Goal: Information Seeking & Learning: Learn about a topic

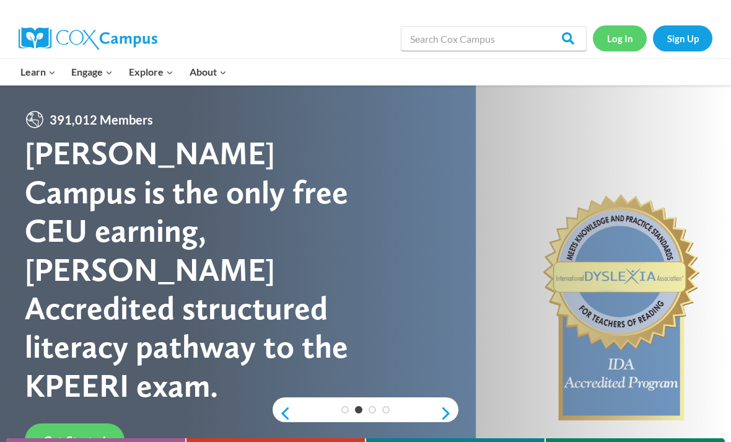
click at [614, 40] on link "Log In" at bounding box center [620, 37] width 54 height 25
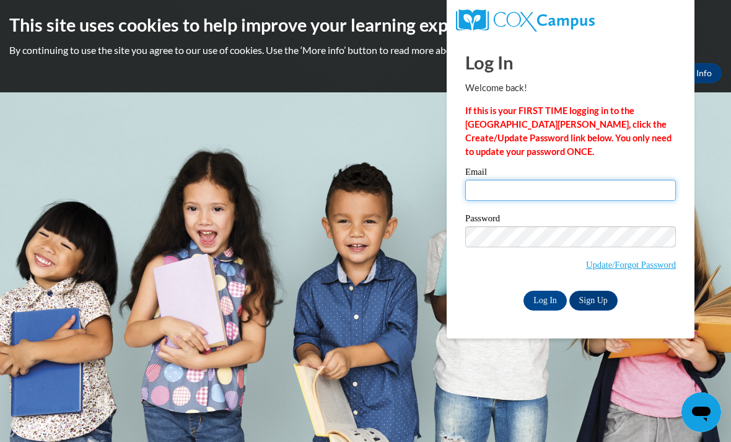
click at [533, 190] on input "Email" at bounding box center [570, 190] width 211 height 21
type input "dyucius@butler.edu"
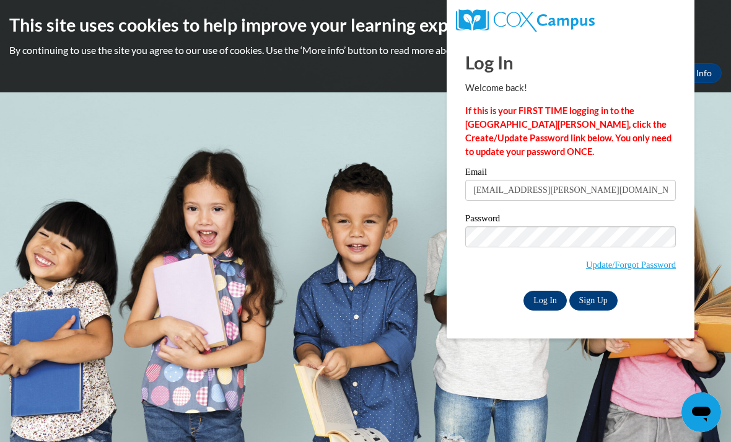
click at [546, 299] on input "Log In" at bounding box center [544, 300] width 43 height 20
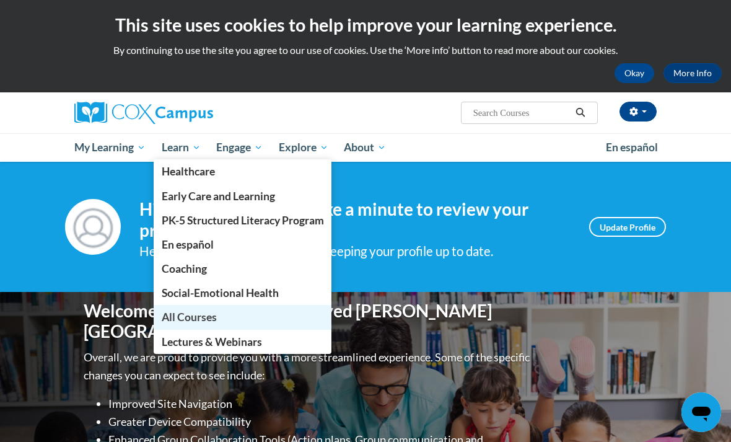
click at [210, 320] on span "All Courses" at bounding box center [189, 316] width 55 height 13
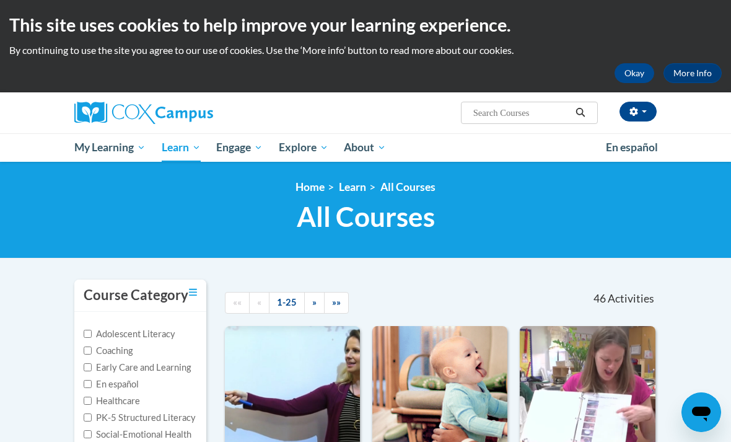
click at [499, 119] on input "Search..." at bounding box center [521, 112] width 99 height 15
type input "Vocabulary"
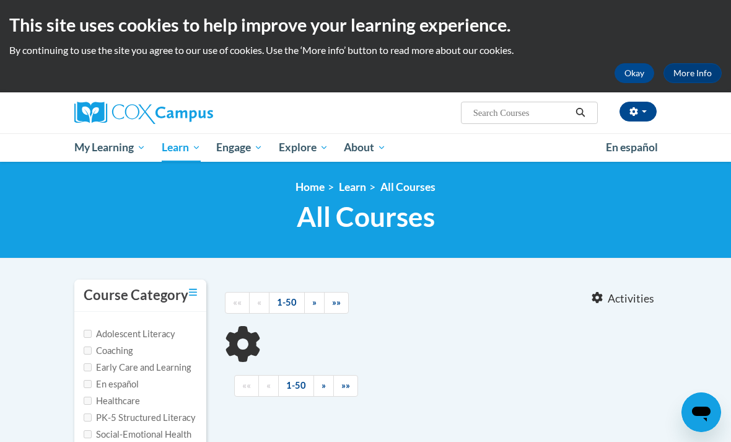
type input "Vocabulary"
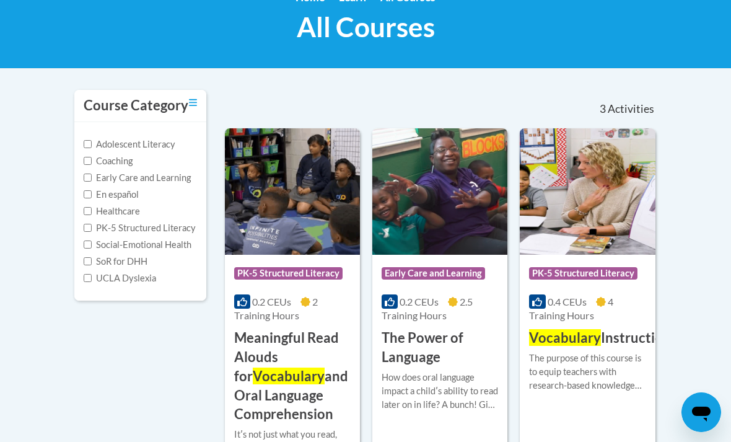
scroll to position [335, 0]
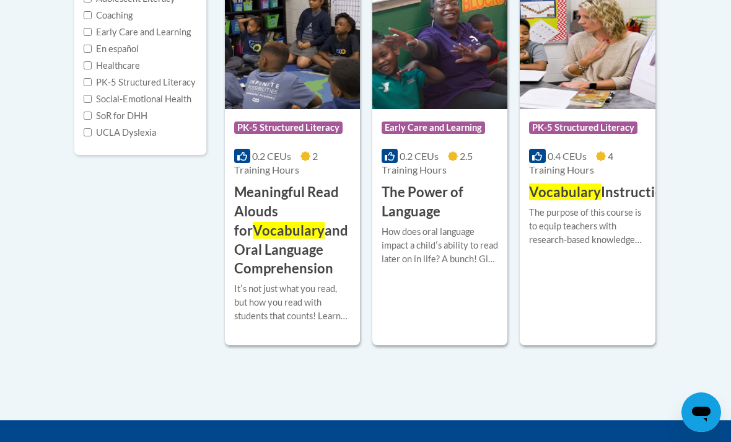
click at [569, 220] on div "More Info Open The purpose of this course is to equip teachers with research-ba…" at bounding box center [587, 233] width 135 height 63
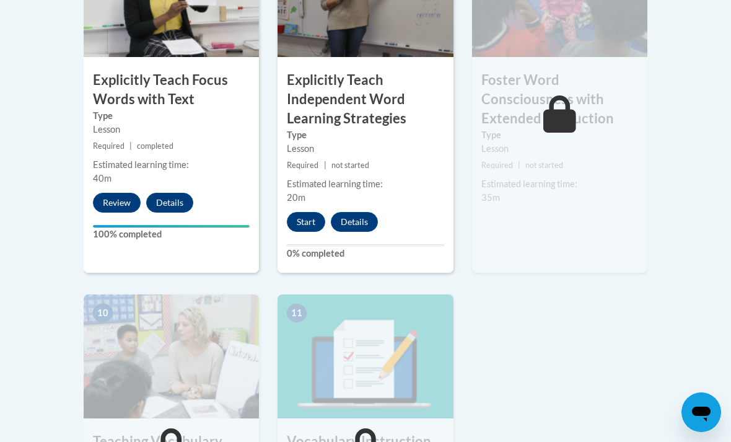
scroll to position [1205, 0]
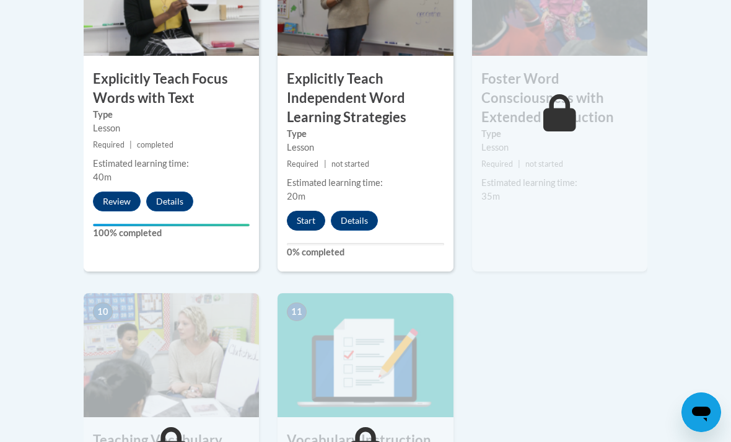
click at [305, 211] on button "Start" at bounding box center [306, 221] width 38 height 20
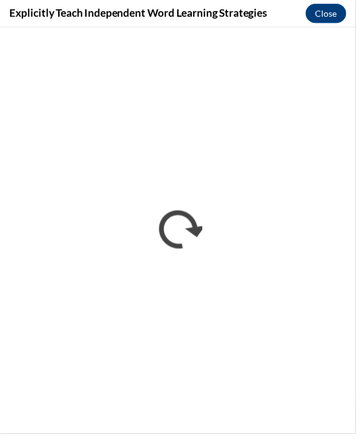
scroll to position [2759, 0]
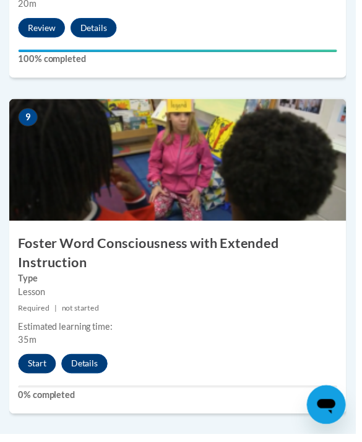
click at [29, 367] on button "Start" at bounding box center [38, 370] width 38 height 20
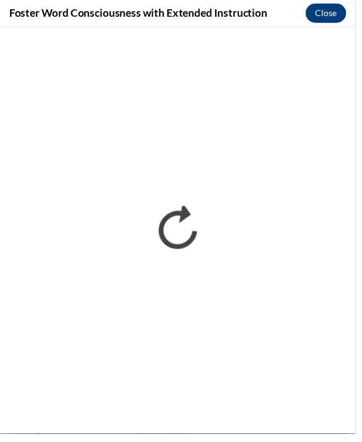
scroll to position [2345, 0]
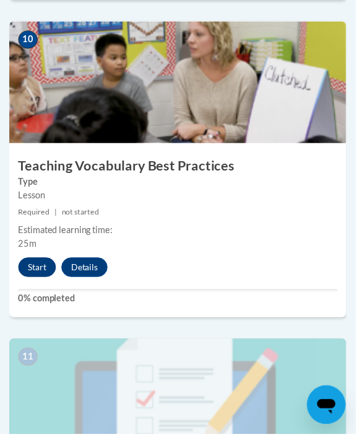
scroll to position [3354, 0]
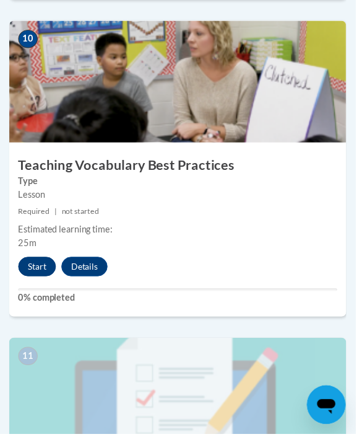
click at [39, 268] on button "Start" at bounding box center [38, 271] width 38 height 20
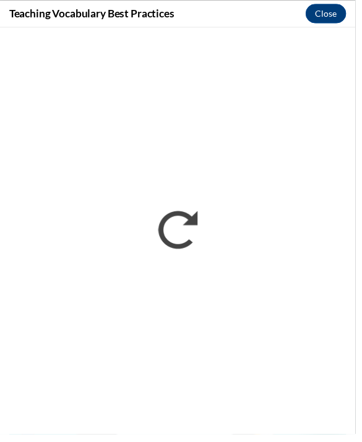
scroll to position [3295, 0]
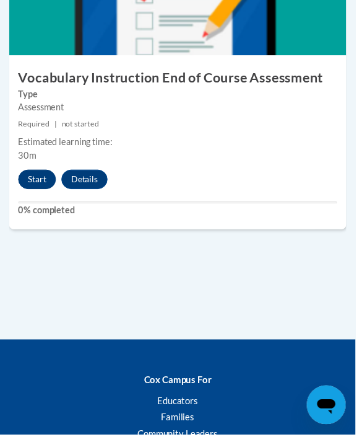
scroll to position [3765, 0]
click at [32, 174] on button "Start" at bounding box center [38, 183] width 38 height 20
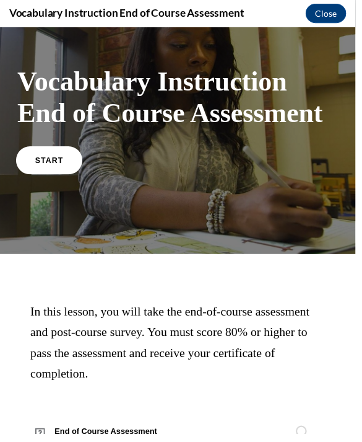
scroll to position [45, 0]
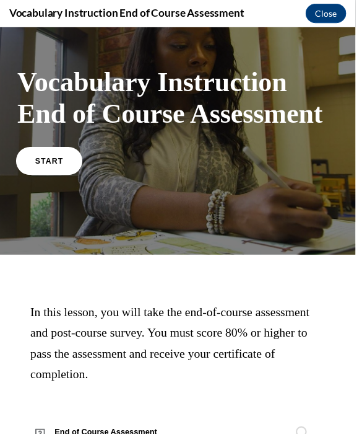
click at [39, 177] on link "START" at bounding box center [50, 162] width 68 height 28
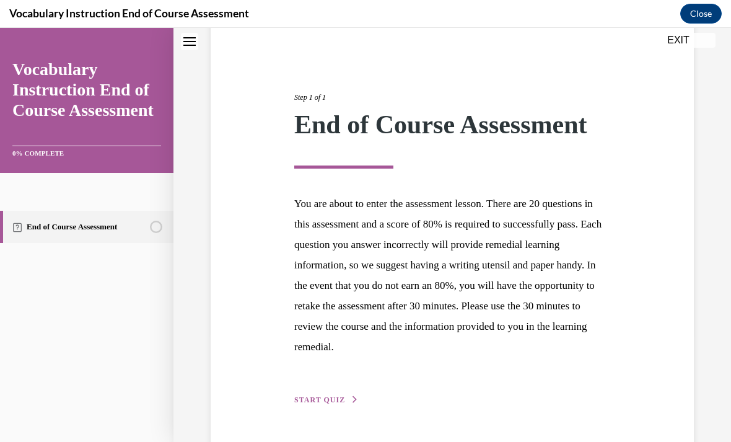
scroll to position [108, 0]
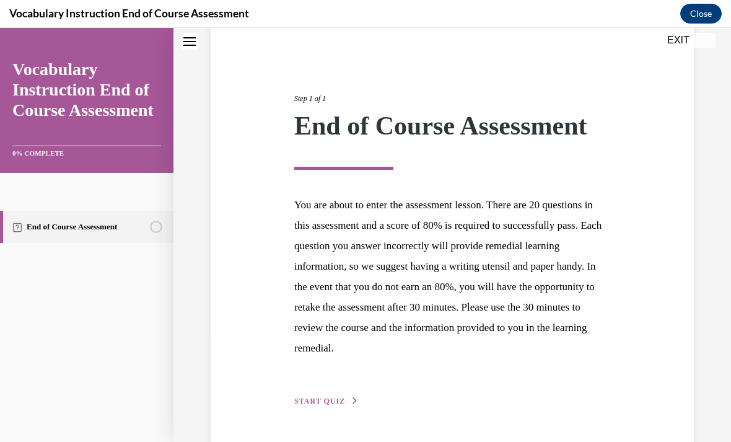
click at [309, 403] on span "START QUIZ" at bounding box center [319, 400] width 51 height 9
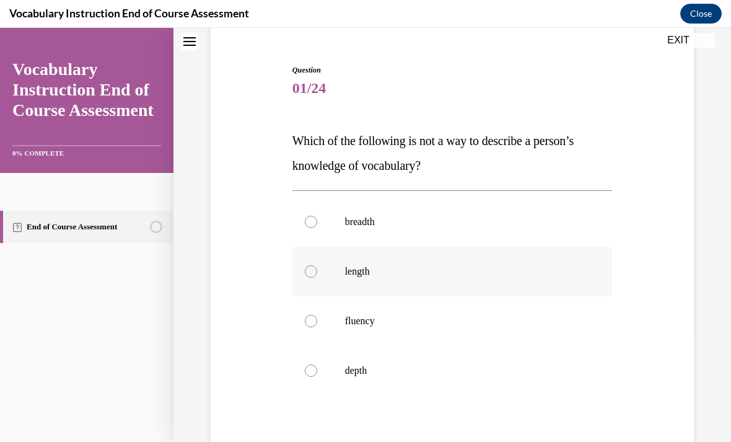
click at [360, 275] on p "length" at bounding box center [463, 271] width 237 height 12
click at [317, 275] on input "length" at bounding box center [311, 271] width 12 height 12
radio input "true"
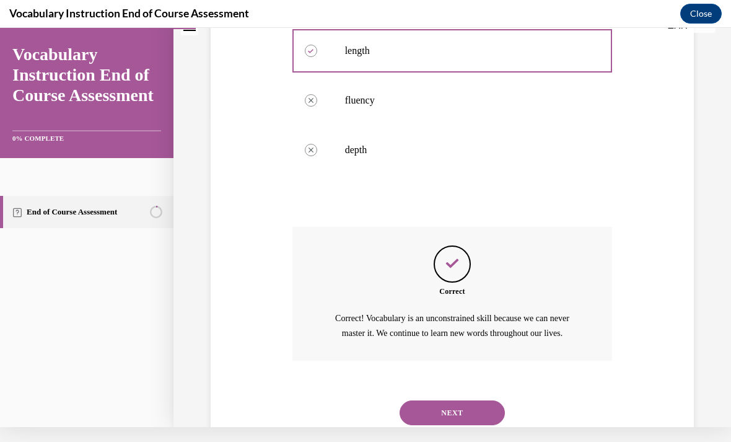
click at [362, 403] on button "NEXT" at bounding box center [451, 412] width 105 height 25
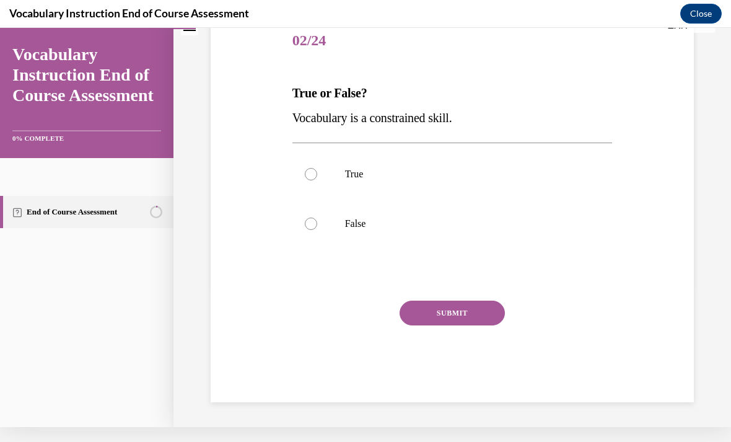
scroll to position [86, 0]
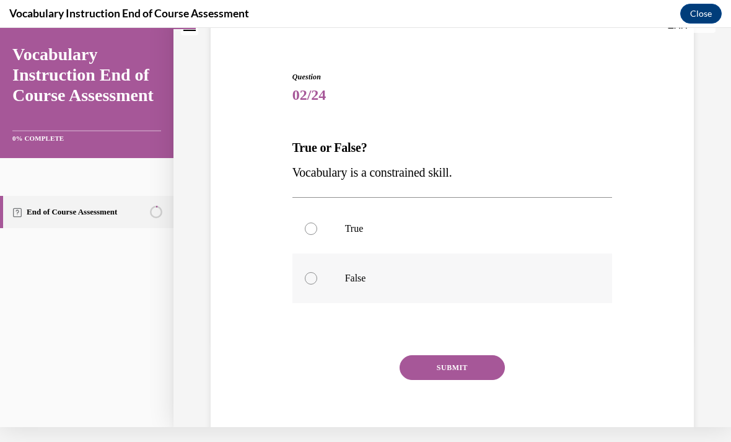
click at [362, 272] on p "False" at bounding box center [463, 278] width 237 height 12
click at [317, 272] on input "False" at bounding box center [311, 278] width 12 height 12
radio input "true"
click at [362, 362] on button "SUBMIT" at bounding box center [451, 367] width 105 height 25
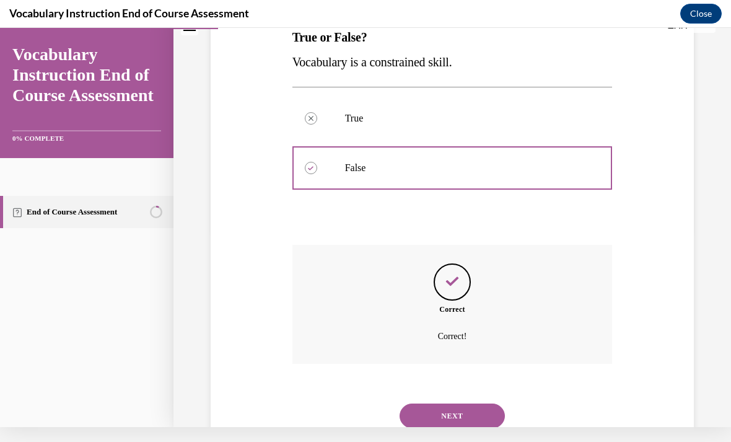
scroll to position [186, 0]
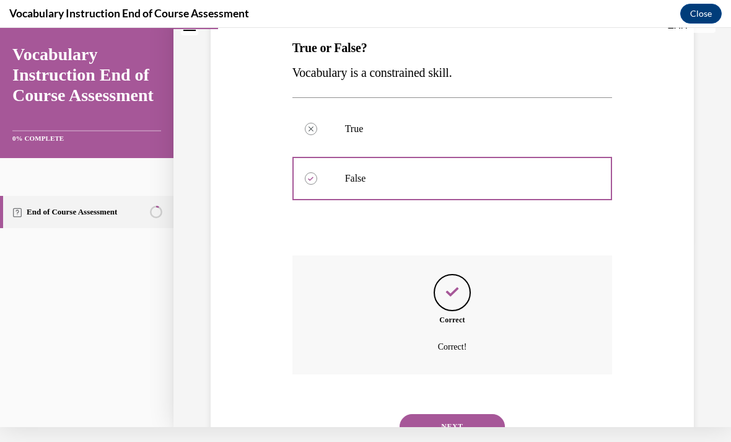
click at [362, 414] on button "NEXT" at bounding box center [451, 426] width 105 height 25
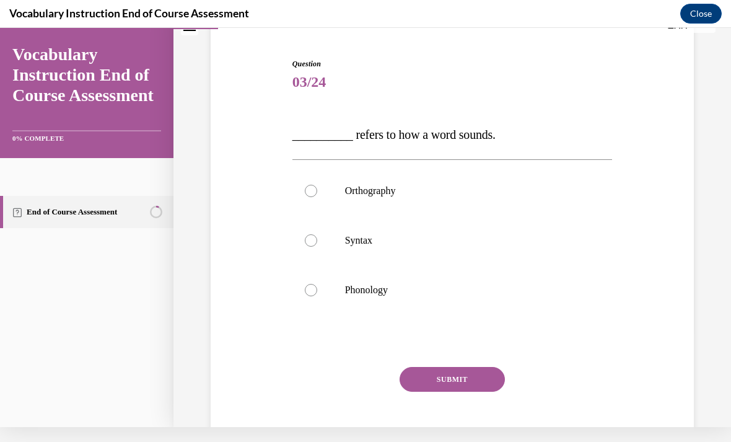
scroll to position [99, 0]
click at [362, 294] on p "Phonology" at bounding box center [463, 290] width 237 height 12
click at [317, 294] on input "Phonology" at bounding box center [311, 290] width 12 height 12
radio input "true"
click at [362, 378] on button "SUBMIT" at bounding box center [451, 379] width 105 height 25
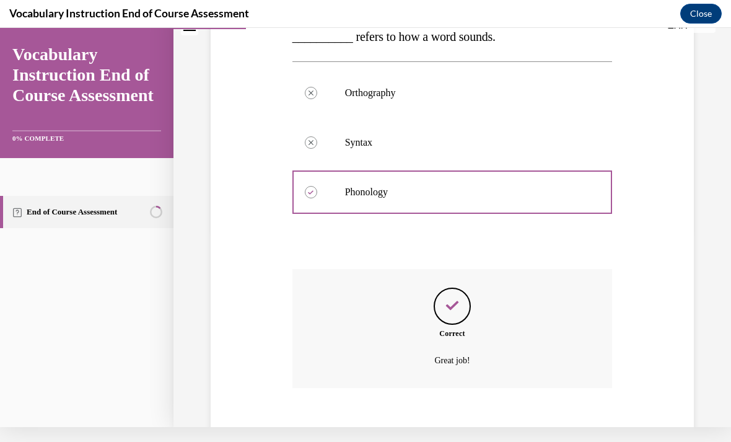
scroll to position [211, 0]
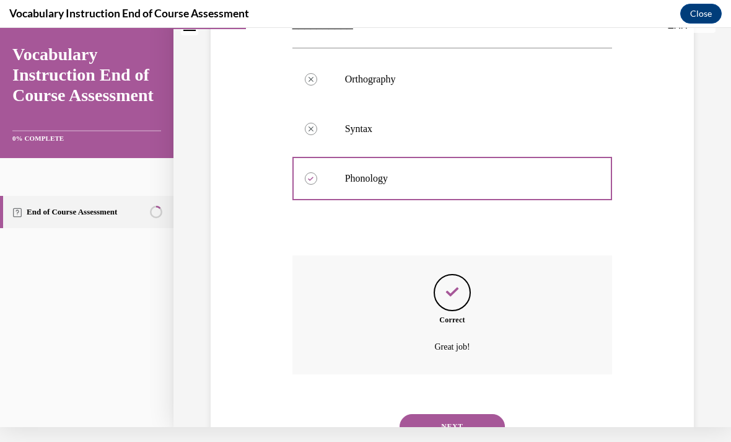
click at [362, 401] on div "NEXT" at bounding box center [452, 426] width 320 height 50
click at [362, 414] on button "NEXT" at bounding box center [451, 426] width 105 height 25
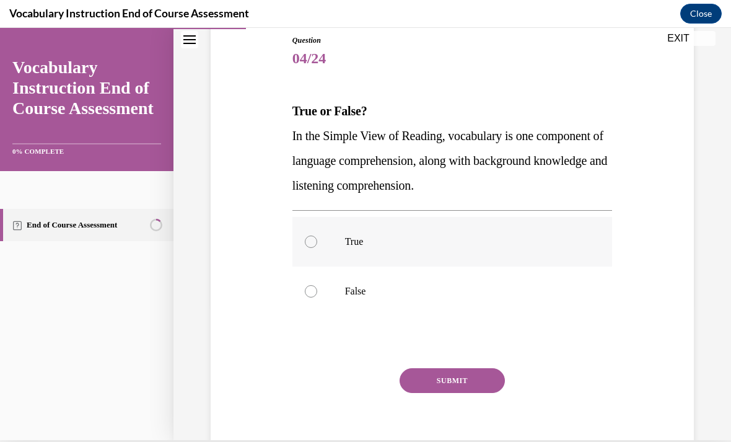
click at [335, 240] on label "True" at bounding box center [452, 242] width 320 height 50
click at [317, 240] on input "True" at bounding box center [311, 241] width 12 height 12
radio input "true"
click at [362, 394] on div "SUBMIT" at bounding box center [452, 399] width 320 height 62
click at [362, 383] on button "SUBMIT" at bounding box center [451, 380] width 105 height 25
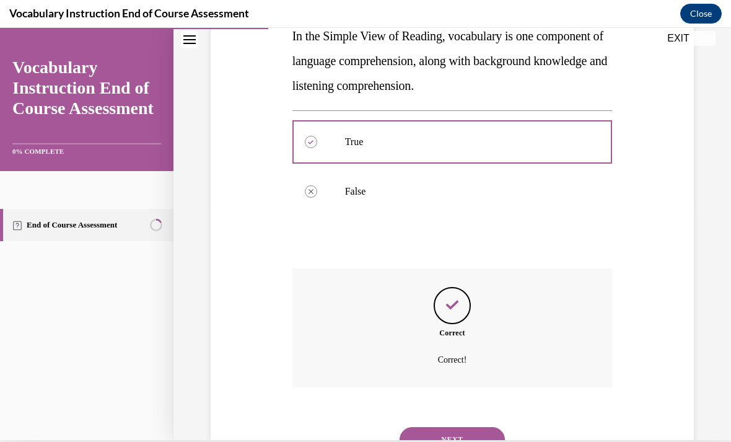
click at [362, 427] on button "NEXT" at bounding box center [451, 439] width 105 height 25
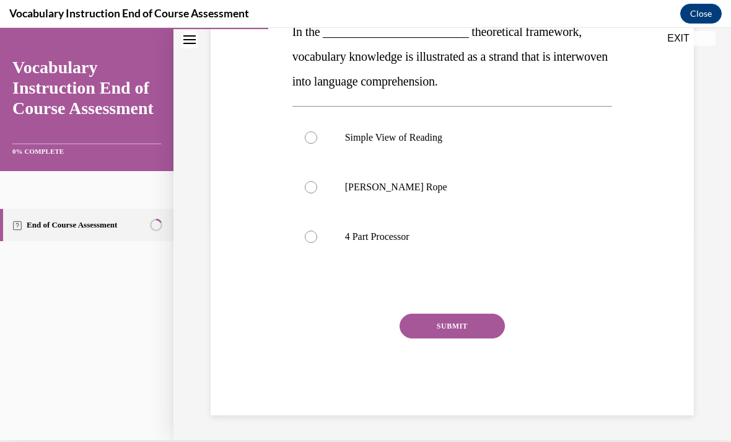
scroll to position [0, 0]
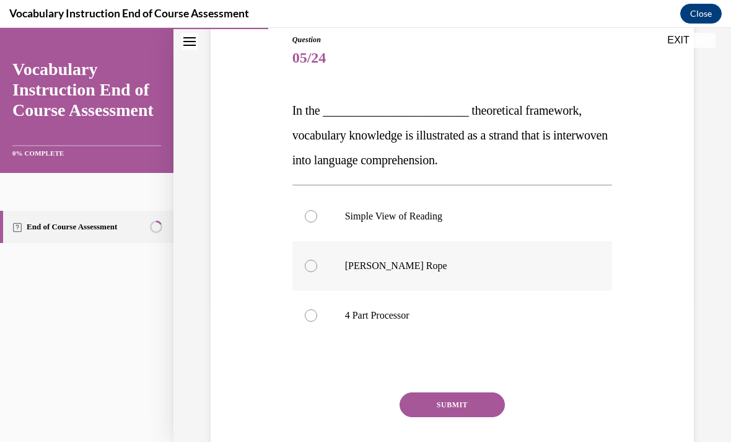
click at [346, 269] on p "[PERSON_NAME] Rope" at bounding box center [463, 265] width 237 height 12
click at [317, 269] on input "[PERSON_NAME] Rope" at bounding box center [311, 265] width 12 height 12
radio input "true"
click at [362, 404] on button "SUBMIT" at bounding box center [451, 404] width 105 height 25
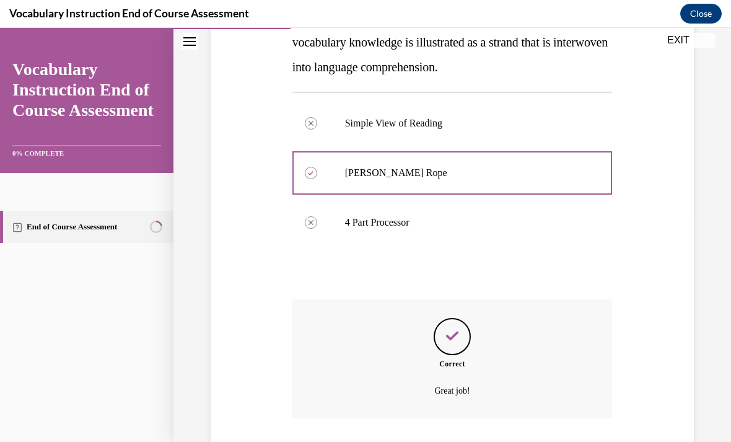
scroll to position [260, 0]
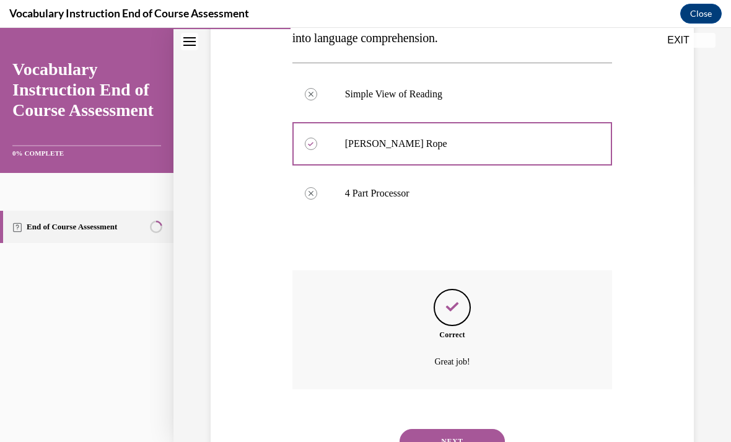
click at [362, 429] on button "NEXT" at bounding box center [451, 441] width 105 height 25
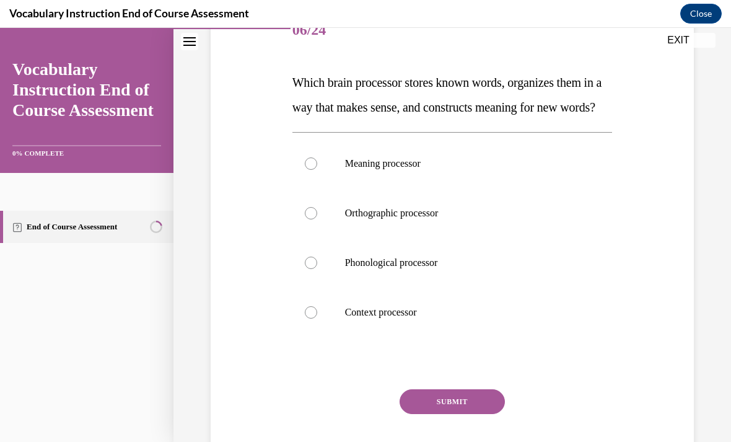
scroll to position [165, 0]
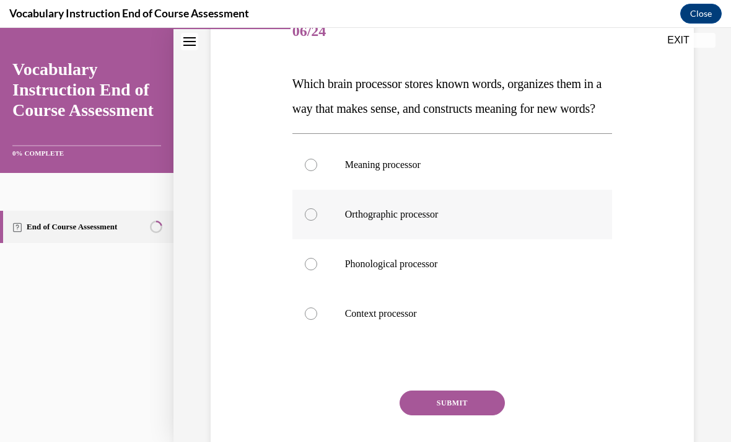
click at [362, 220] on p "Orthographic processor" at bounding box center [463, 214] width 237 height 12
click at [317, 220] on input "Orthographic processor" at bounding box center [311, 214] width 12 height 12
radio input "true"
click at [362, 415] on button "SUBMIT" at bounding box center [451, 402] width 105 height 25
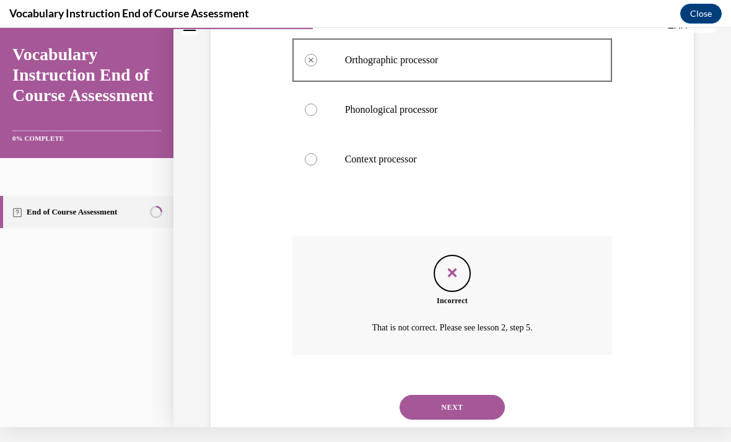
scroll to position [310, 0]
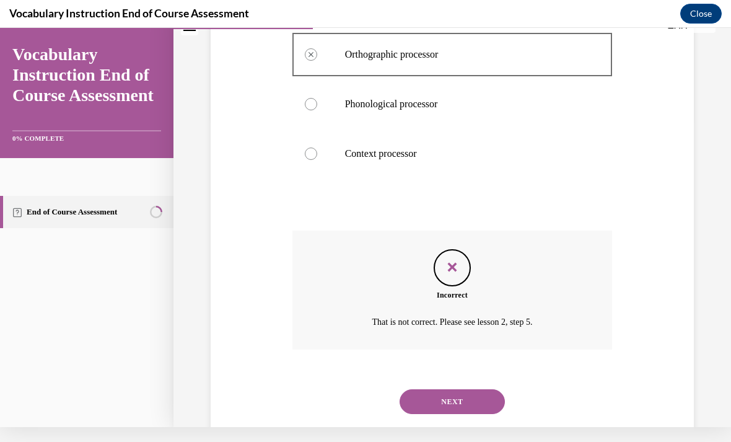
click at [362, 412] on button "NEXT" at bounding box center [451, 401] width 105 height 25
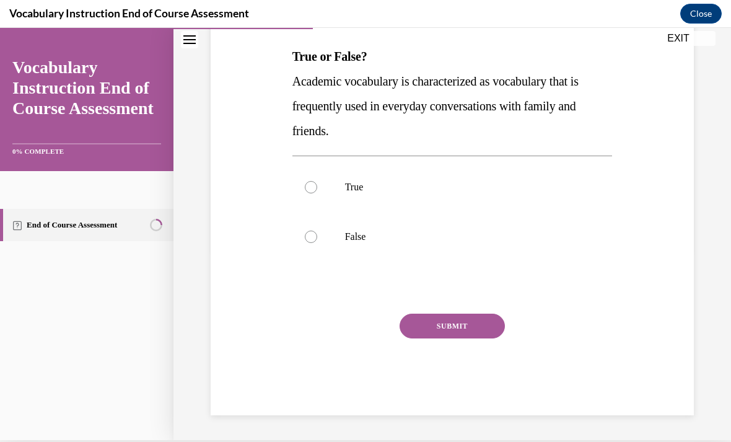
scroll to position [136, 0]
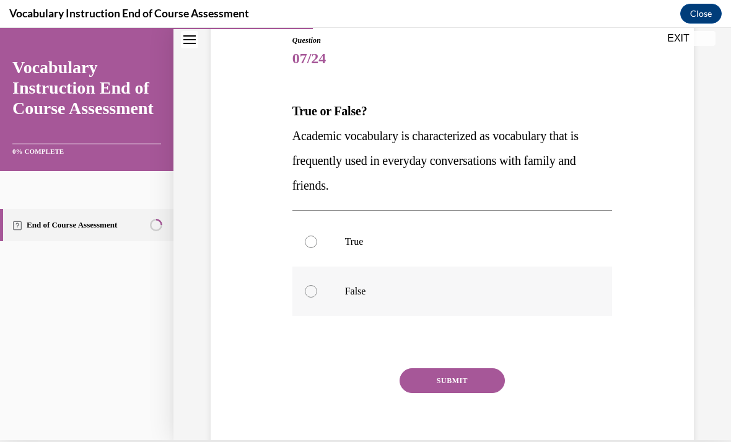
click at [362, 311] on label "False" at bounding box center [452, 291] width 320 height 50
click at [317, 297] on input "False" at bounding box center [311, 291] width 12 height 12
radio input "true"
click at [362, 382] on button "SUBMIT" at bounding box center [451, 380] width 105 height 25
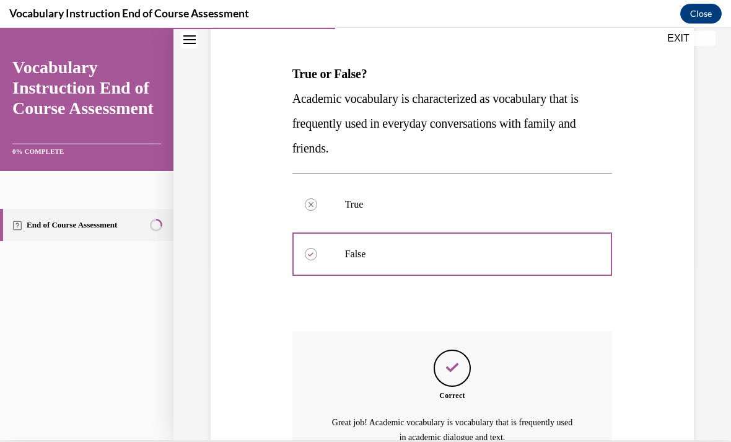
scroll to position [250, 0]
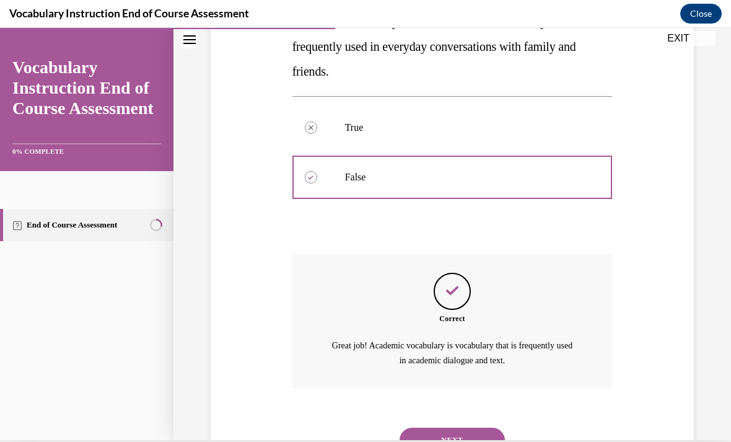
click at [362, 427] on button "NEXT" at bounding box center [451, 439] width 105 height 25
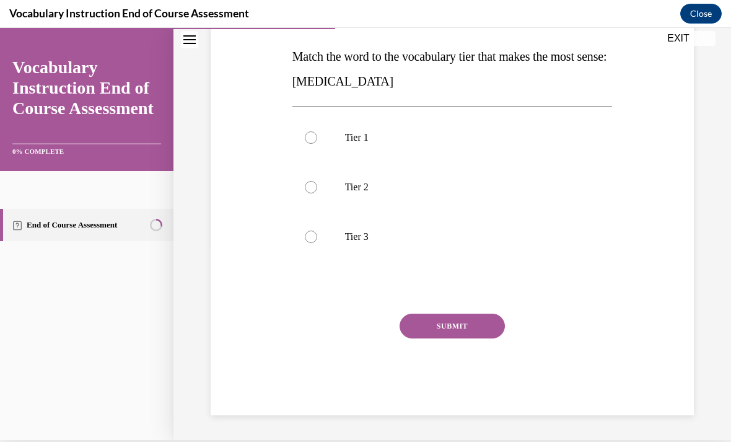
scroll to position [136, 0]
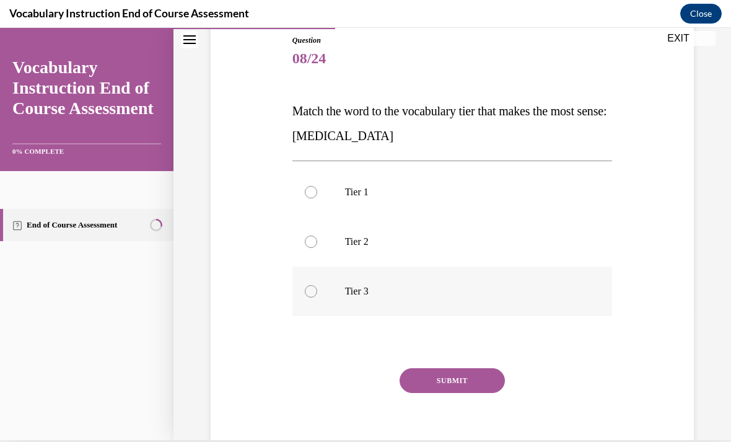
click at [354, 289] on p "Tier 3" at bounding box center [463, 291] width 237 height 12
click at [317, 289] on input "Tier 3" at bounding box center [311, 291] width 12 height 12
radio input "true"
click at [362, 388] on button "SUBMIT" at bounding box center [451, 380] width 105 height 25
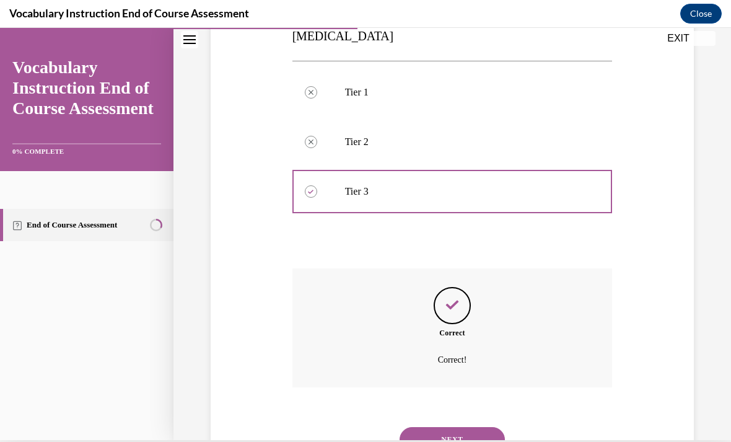
click at [362, 429] on button "NEXT" at bounding box center [451, 439] width 105 height 25
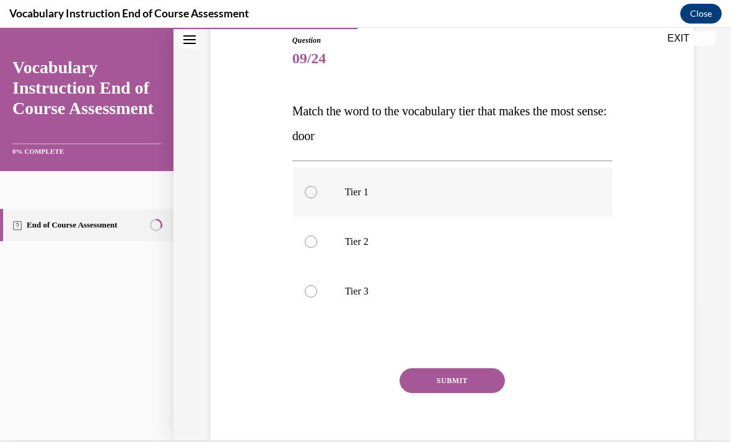
click at [362, 202] on label "Tier 1" at bounding box center [452, 192] width 320 height 50
click at [317, 198] on input "Tier 1" at bounding box center [311, 192] width 12 height 12
radio input "true"
click at [362, 385] on button "SUBMIT" at bounding box center [451, 380] width 105 height 25
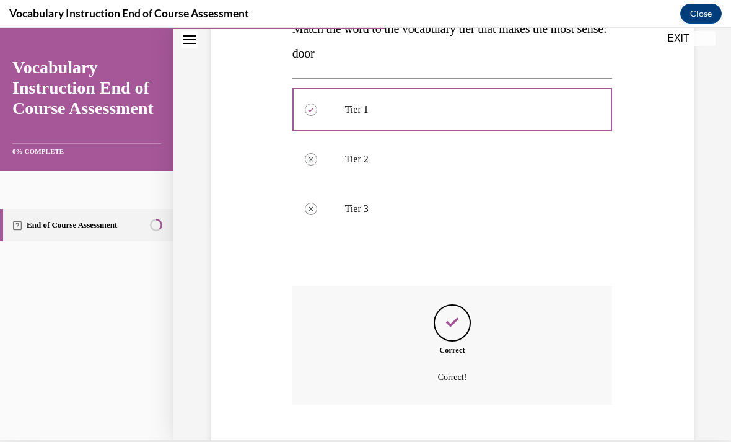
scroll to position [235, 0]
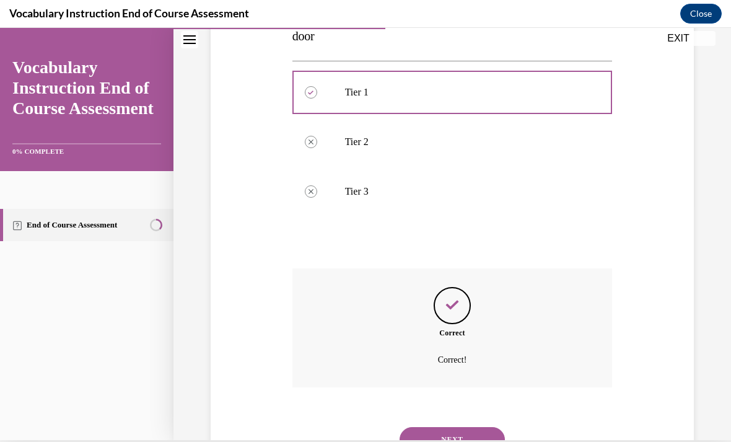
click at [362, 427] on button "NEXT" at bounding box center [451, 439] width 105 height 25
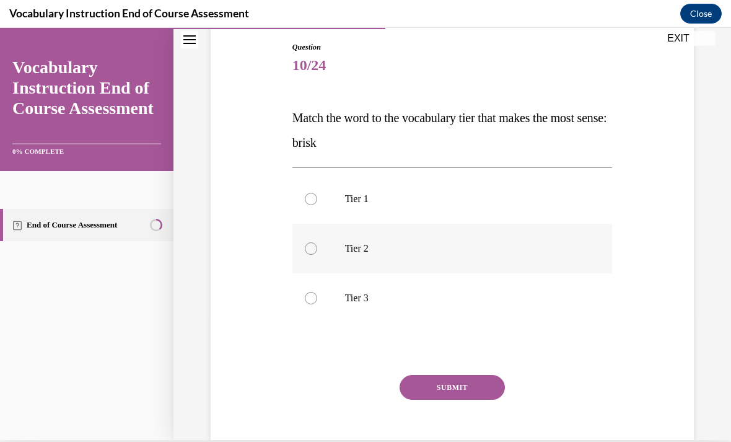
scroll to position [129, 0]
click at [362, 264] on label "Tier 2" at bounding box center [452, 249] width 320 height 50
click at [317, 255] on input "Tier 2" at bounding box center [311, 248] width 12 height 12
radio input "true"
click at [362, 394] on button "SUBMIT" at bounding box center [451, 387] width 105 height 25
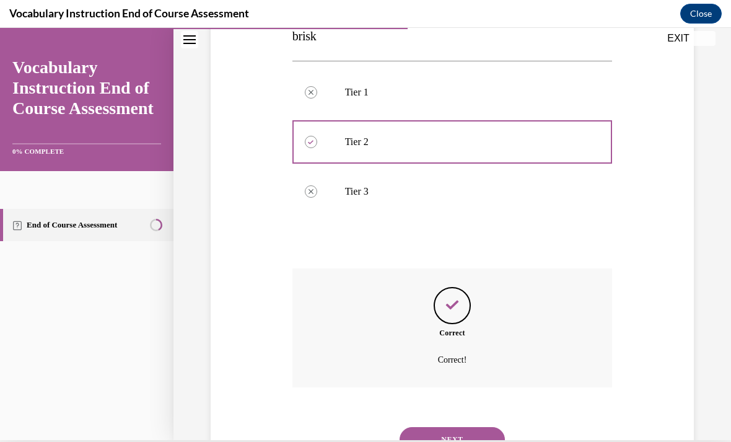
click at [362, 427] on button "NEXT" at bounding box center [451, 439] width 105 height 25
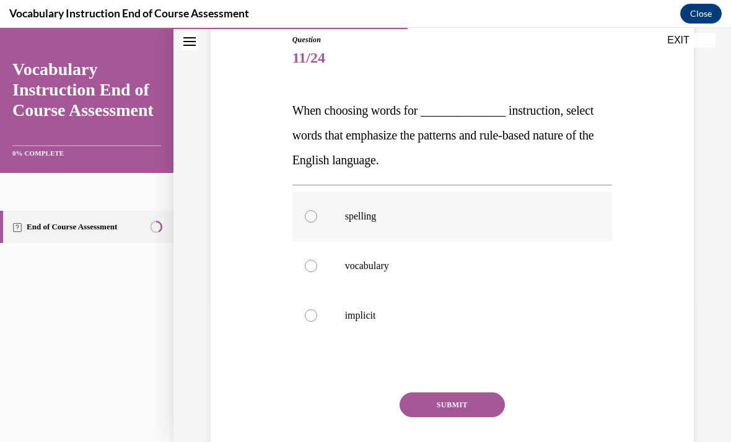
click at [355, 209] on label "spelling" at bounding box center [452, 216] width 320 height 50
click at [317, 210] on input "spelling" at bounding box center [311, 216] width 12 height 12
radio input "true"
click at [362, 407] on button "SUBMIT" at bounding box center [451, 404] width 105 height 25
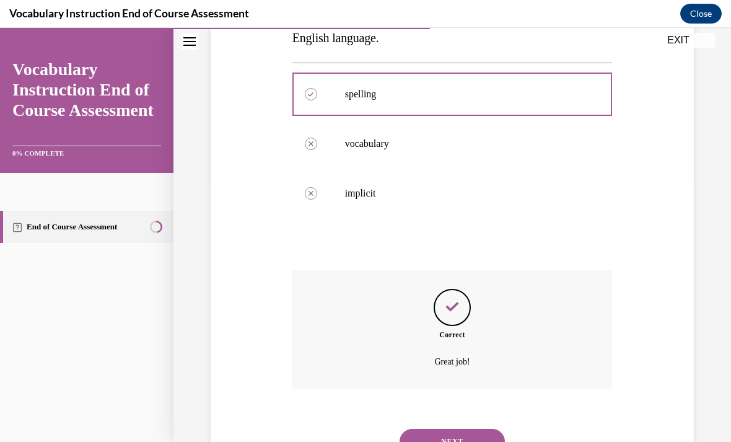
click at [362, 430] on button "NEXT" at bounding box center [451, 441] width 105 height 25
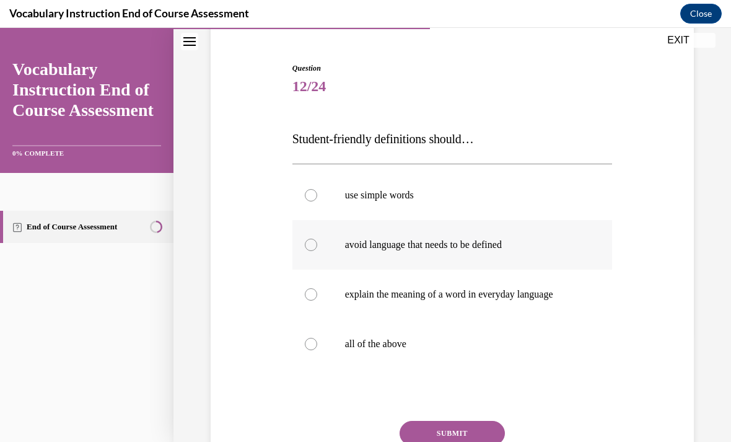
scroll to position [110, 0]
click at [362, 338] on p "all of the above" at bounding box center [463, 344] width 237 height 12
click at [317, 338] on input "all of the above" at bounding box center [311, 344] width 12 height 12
radio input "true"
click at [362, 441] on button "SUBMIT" at bounding box center [451, 433] width 105 height 25
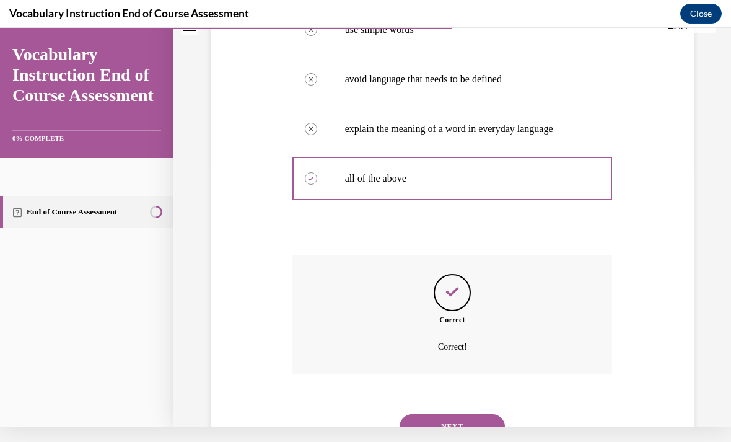
scroll to position [260, 0]
click at [362, 419] on button "NEXT" at bounding box center [451, 426] width 105 height 25
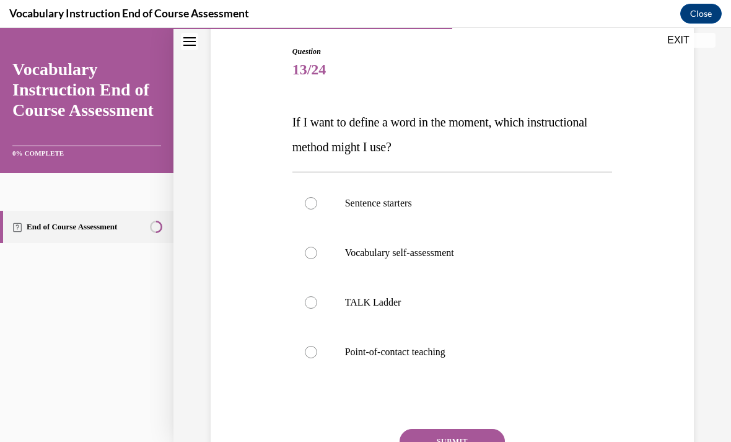
scroll to position [126, 0]
click at [362, 362] on label "Point-of-contact teaching" at bounding box center [452, 352] width 320 height 50
click at [317, 358] on input "Point-of-contact teaching" at bounding box center [311, 352] width 12 height 12
radio input "true"
click at [362, 435] on button "SUBMIT" at bounding box center [451, 441] width 105 height 25
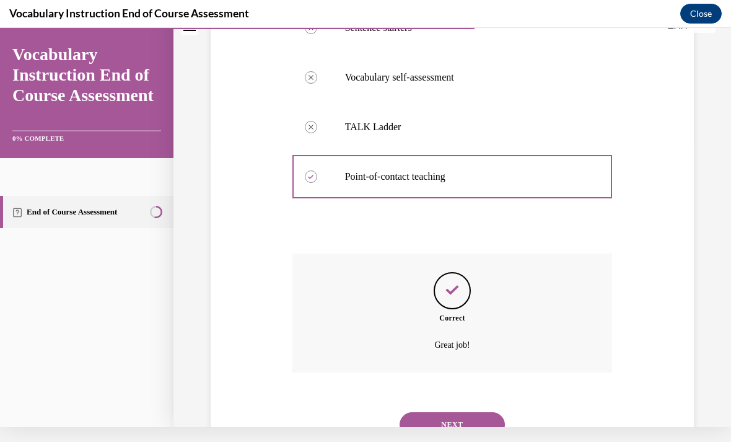
scroll to position [0, 0]
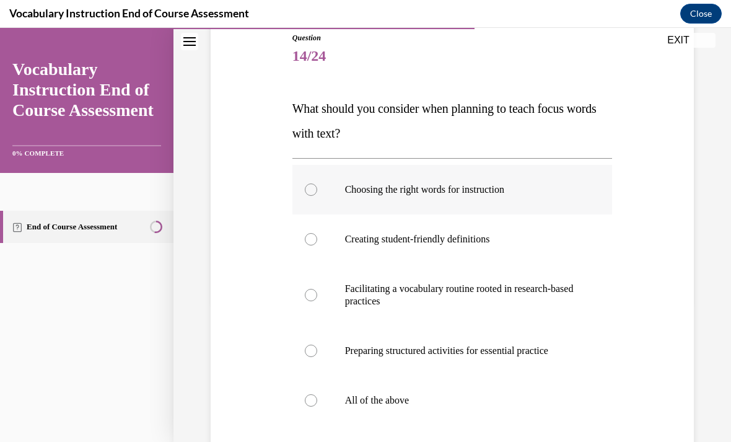
scroll to position [140, 0]
click at [362, 403] on p "All of the above" at bounding box center [463, 400] width 237 height 12
click at [317, 403] on input "All of the above" at bounding box center [311, 400] width 12 height 12
radio input "true"
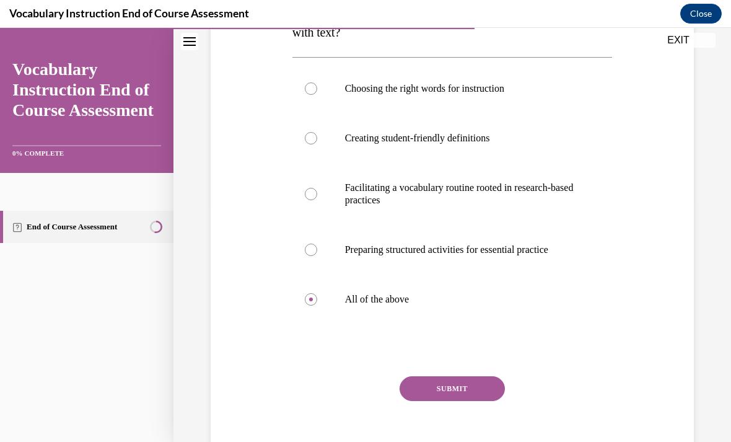
click at [362, 395] on button "SUBMIT" at bounding box center [451, 388] width 105 height 25
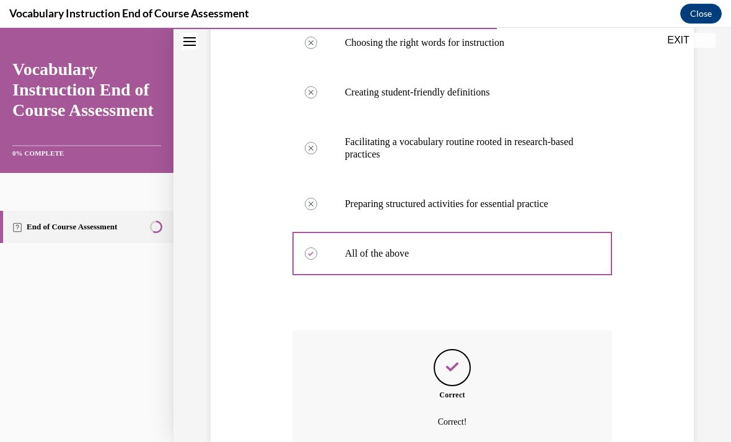
scroll to position [0, 0]
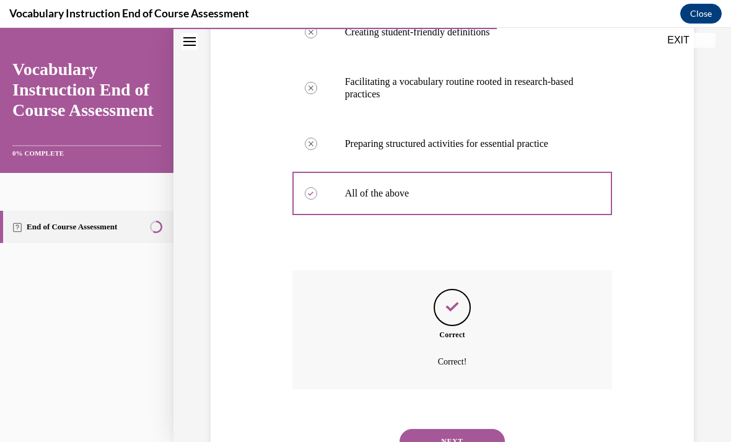
click at [362, 395] on div "Correct Correct!" at bounding box center [452, 338] width 320 height 137
click at [362, 429] on button "NEXT" at bounding box center [451, 441] width 105 height 25
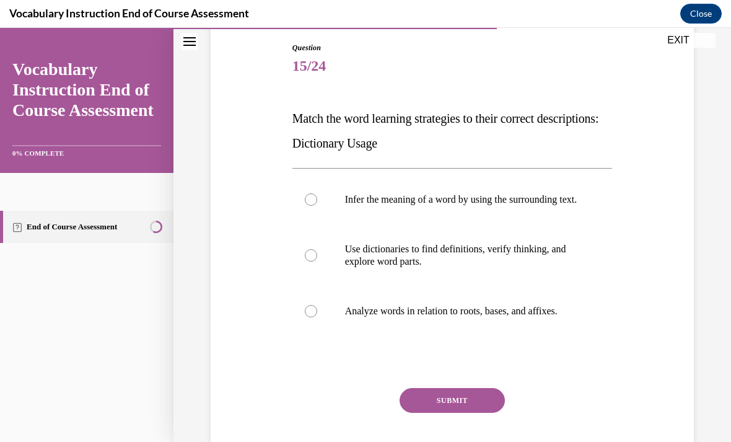
scroll to position [130, 0]
click at [362, 263] on p "Use dictionaries to find definitions, verify thinking, and explore word parts." at bounding box center [463, 255] width 237 height 25
click at [317, 261] on input "Use dictionaries to find definitions, verify thinking, and explore word parts." at bounding box center [311, 255] width 12 height 12
radio input "true"
click at [362, 410] on button "SUBMIT" at bounding box center [451, 400] width 105 height 25
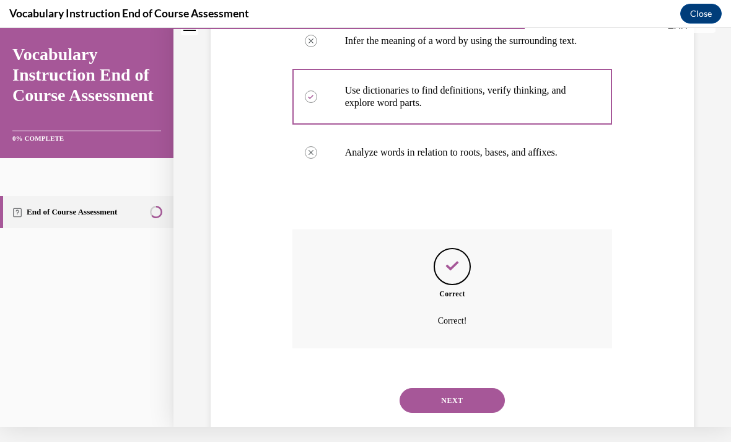
scroll to position [275, 0]
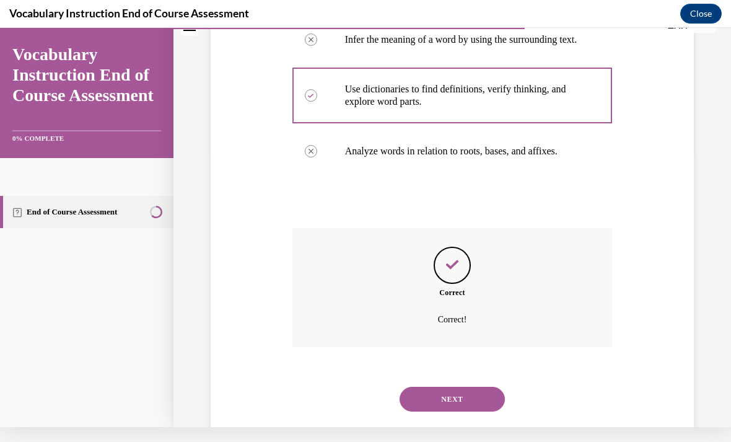
click at [362, 392] on button "NEXT" at bounding box center [451, 398] width 105 height 25
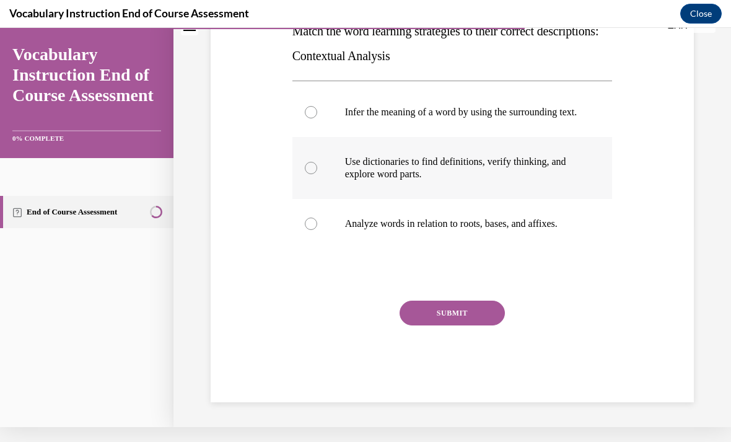
scroll to position [0, 0]
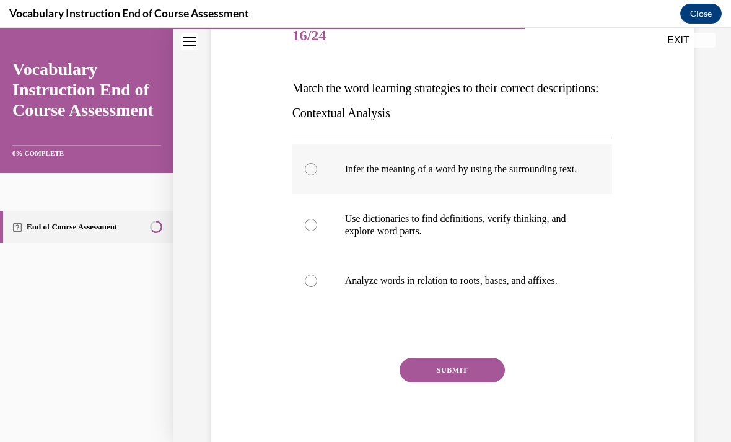
click at [362, 155] on label "Infer the meaning of a word by using the surrounding text." at bounding box center [452, 169] width 320 height 50
click at [317, 163] on input "Infer the meaning of a word by using the surrounding text." at bounding box center [311, 169] width 12 height 12
radio input "true"
click at [362, 382] on button "SUBMIT" at bounding box center [451, 369] width 105 height 25
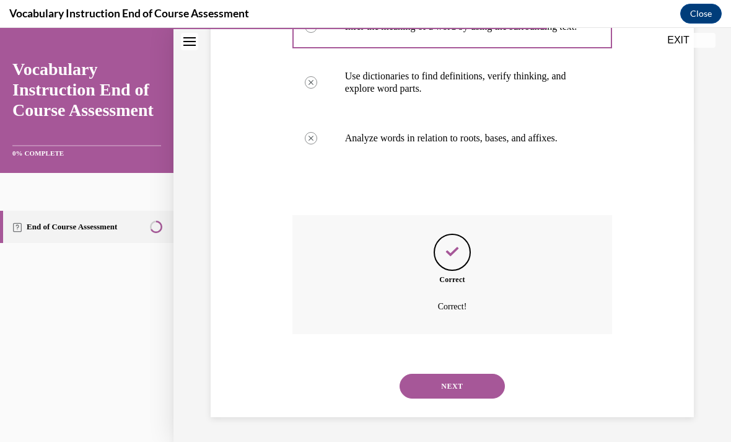
click at [362, 375] on button "NEXT" at bounding box center [451, 385] width 105 height 25
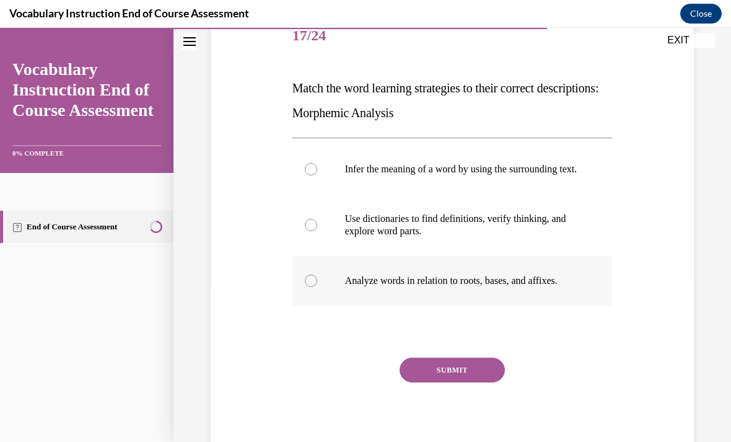
click at [362, 281] on label "Analyze words in relation to roots, bases, and affixes." at bounding box center [452, 281] width 320 height 50
click at [317, 281] on input "Analyze words in relation to roots, bases, and affixes." at bounding box center [311, 280] width 12 height 12
radio input "true"
click at [362, 382] on button "SUBMIT" at bounding box center [451, 369] width 105 height 25
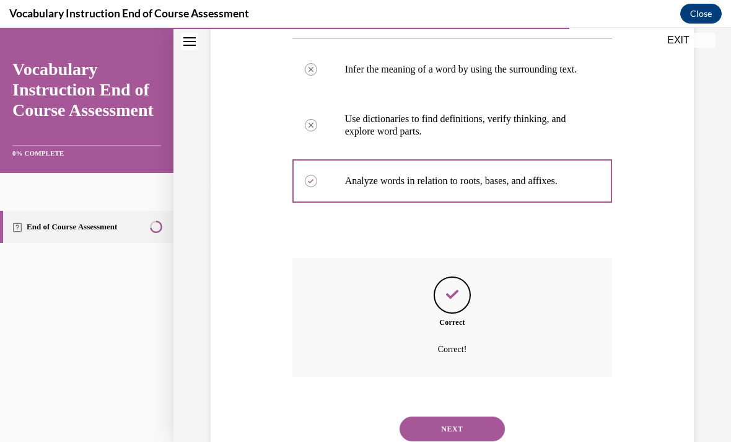
click at [362, 424] on button "NEXT" at bounding box center [451, 428] width 105 height 25
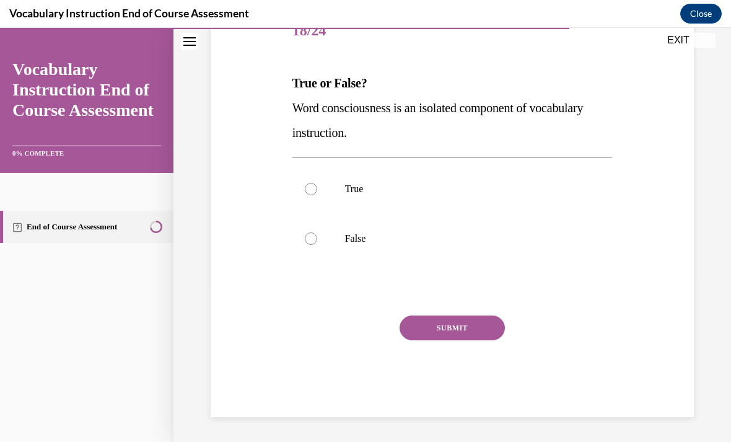
scroll to position [111, 0]
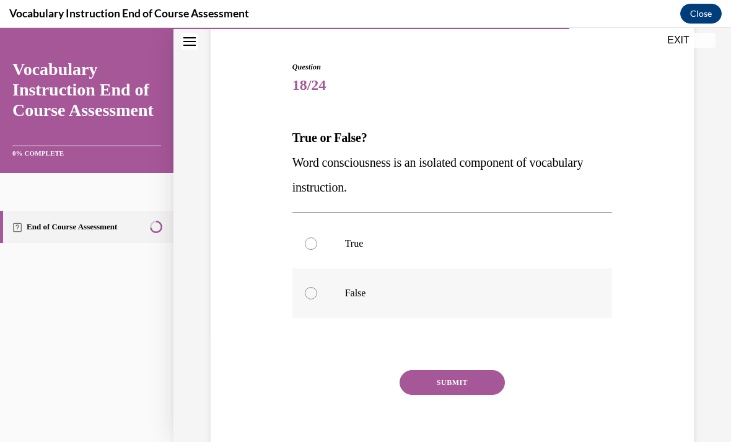
click at [362, 285] on label "False" at bounding box center [452, 293] width 320 height 50
click at [317, 287] on input "False" at bounding box center [311, 293] width 12 height 12
radio input "true"
click at [362, 381] on button "SUBMIT" at bounding box center [451, 382] width 105 height 25
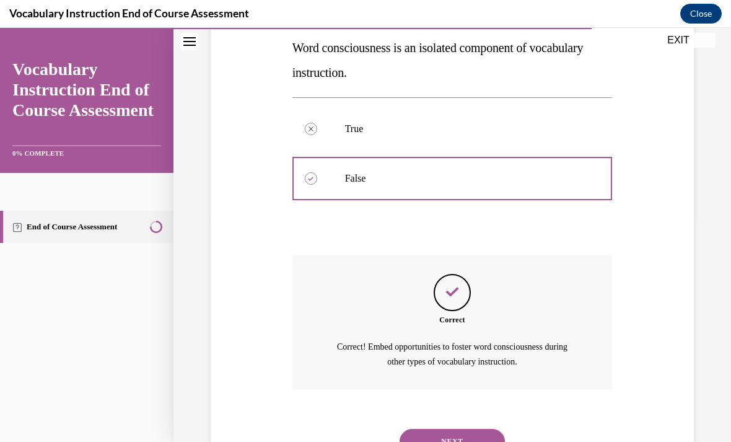
scroll to position [225, 0]
click at [362, 429] on button "NEXT" at bounding box center [451, 441] width 105 height 25
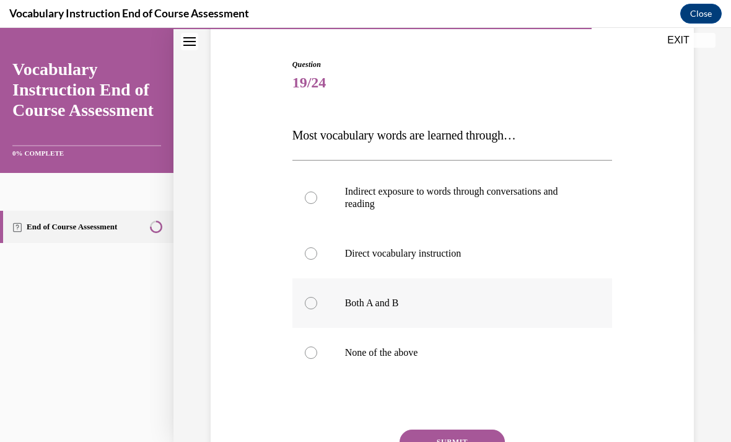
click at [362, 303] on p "Both A and B" at bounding box center [463, 303] width 237 height 12
click at [317, 303] on input "Both A and B" at bounding box center [311, 303] width 12 height 12
radio input "true"
click at [362, 441] on button "SUBMIT" at bounding box center [451, 441] width 105 height 25
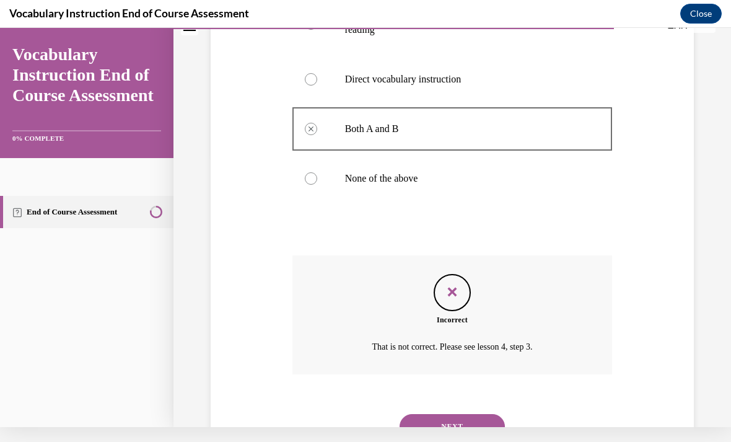
click at [362, 419] on button "NEXT" at bounding box center [451, 426] width 105 height 25
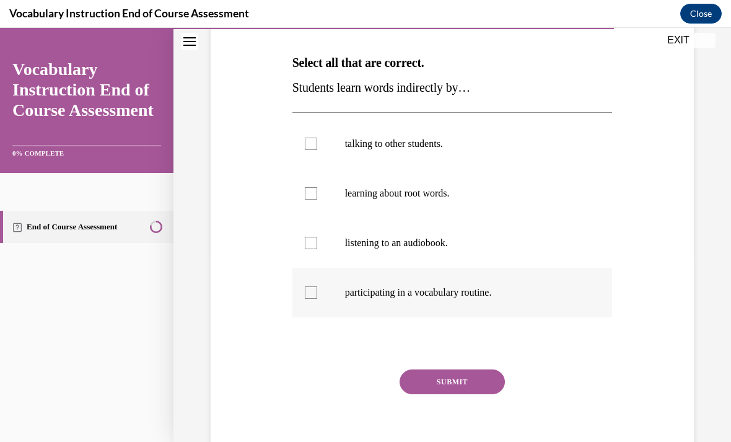
scroll to position [185, 0]
click at [362, 151] on label "talking to other students." at bounding box center [452, 145] width 320 height 50
click at [317, 150] on input "talking to other students." at bounding box center [311, 144] width 12 height 12
checkbox input "true"
click at [362, 245] on p "listening to an audiobook." at bounding box center [463, 243] width 237 height 12
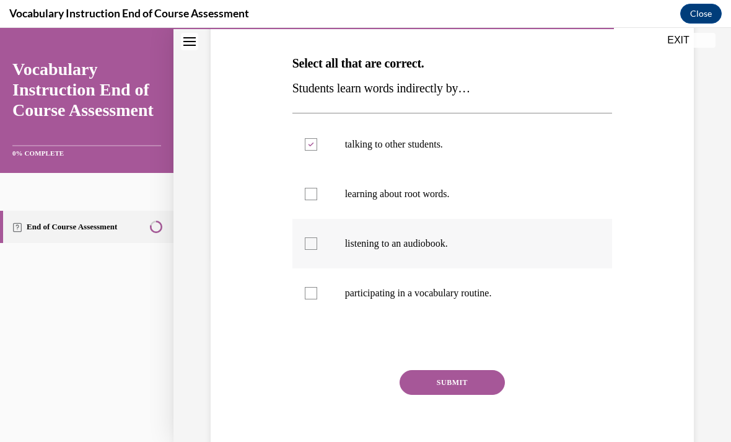
click at [317, 245] on input "listening to an audiobook." at bounding box center [311, 243] width 12 height 12
click at [362, 246] on p "listening to an audiobook." at bounding box center [463, 243] width 237 height 12
click at [317, 246] on input "listening to an audiobook." at bounding box center [311, 243] width 12 height 12
checkbox input "false"
drag, startPoint x: 379, startPoint y: 194, endPoint x: 546, endPoint y: 197, distance: 167.2
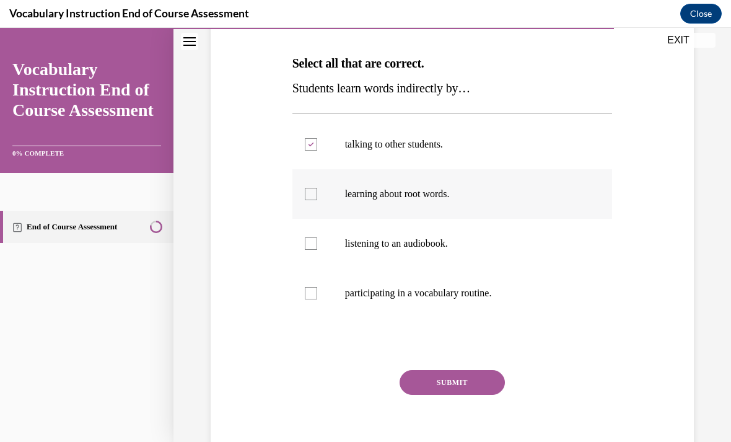
click at [362, 197] on p "learning about root words." at bounding box center [463, 194] width 237 height 12
click at [317, 197] on input "learning about root words." at bounding box center [311, 194] width 12 height 12
checkbox input "true"
drag, startPoint x: 425, startPoint y: 386, endPoint x: 381, endPoint y: 291, distance: 105.0
click at [362, 291] on div "Question 20/24 Select all that are correct. Students learn words indirectly by……" at bounding box center [452, 229] width 320 height 484
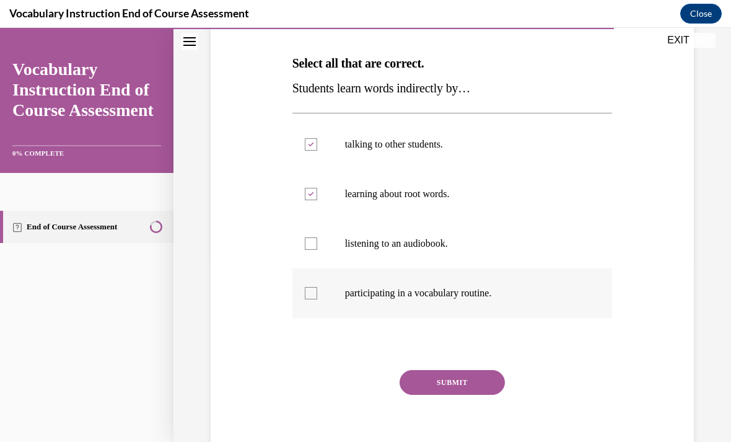
click at [362, 291] on p "participating in a vocabulary routine." at bounding box center [463, 293] width 237 height 12
click at [317, 291] on input "participating in a vocabulary routine." at bounding box center [311, 293] width 12 height 12
checkbox input "true"
click at [362, 378] on button "SUBMIT" at bounding box center [451, 382] width 105 height 25
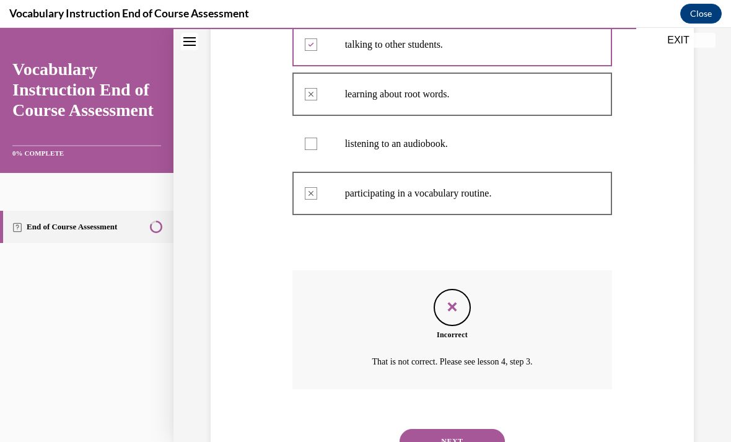
click at [362, 435] on button "NEXT" at bounding box center [451, 441] width 105 height 25
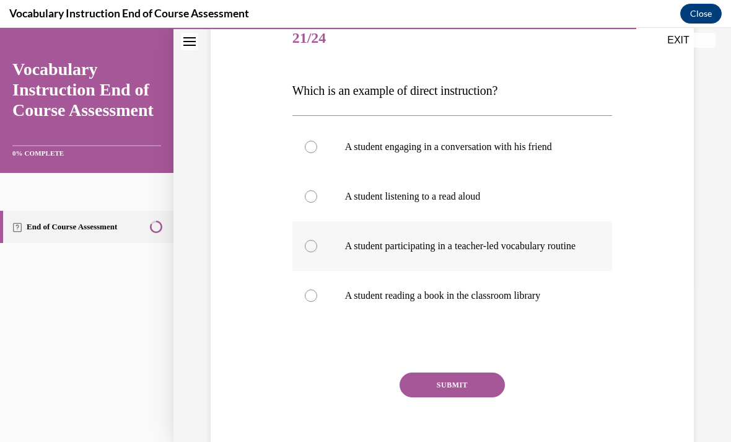
scroll to position [157, 0]
click at [362, 253] on p "A student participating in a teacher-led vocabulary routine" at bounding box center [463, 246] width 237 height 12
click at [317, 253] on input "A student participating in a teacher-led vocabulary routine" at bounding box center [311, 246] width 12 height 12
radio input "true"
click at [362, 398] on button "SUBMIT" at bounding box center [451, 385] width 105 height 25
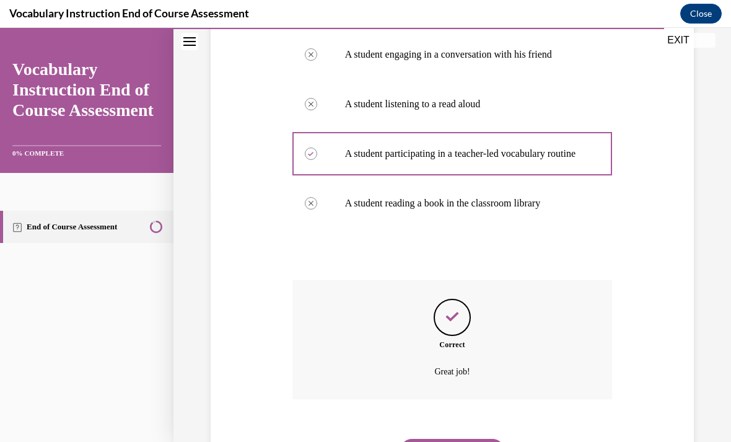
scroll to position [272, 0]
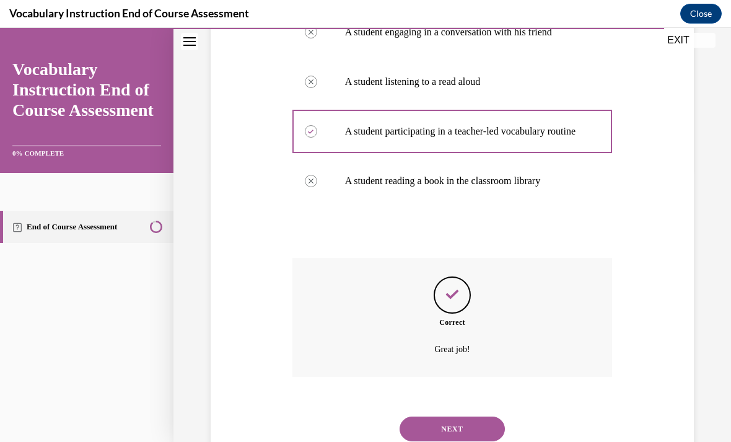
click at [362, 424] on button "NEXT" at bounding box center [451, 428] width 105 height 25
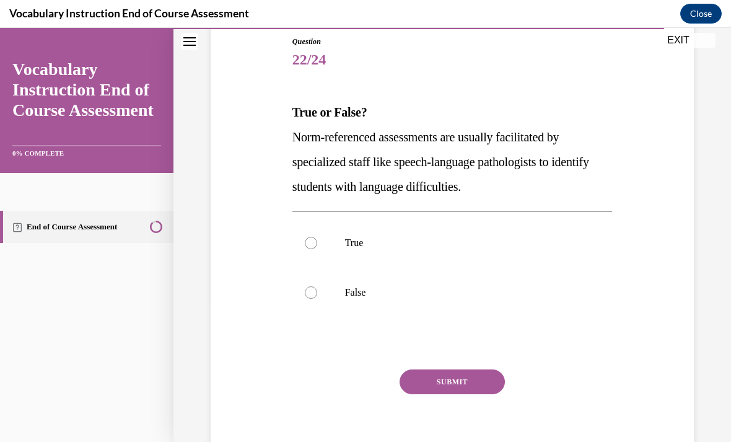
scroll to position [136, 0]
click at [362, 249] on p "True" at bounding box center [463, 243] width 237 height 12
click at [317, 249] on input "True" at bounding box center [311, 243] width 12 height 12
radio input "true"
click at [362, 398] on div "SUBMIT" at bounding box center [452, 401] width 320 height 62
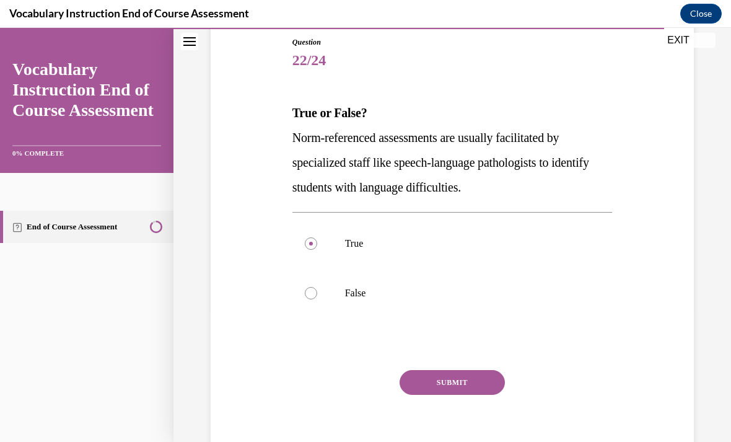
click at [362, 378] on button "SUBMIT" at bounding box center [451, 382] width 105 height 25
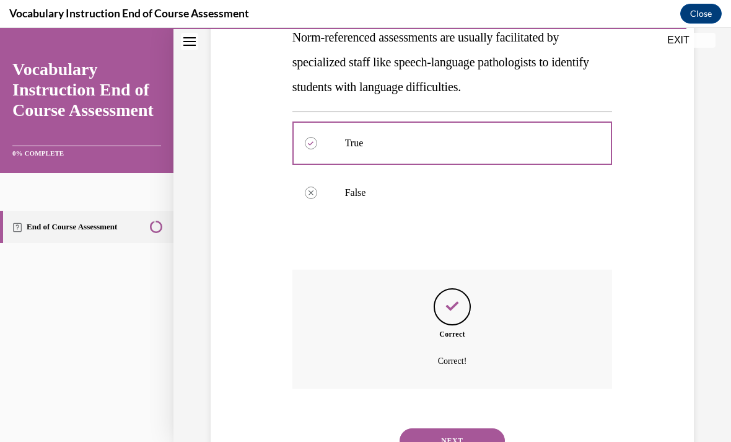
scroll to position [235, 0]
click at [362, 429] on button "NEXT" at bounding box center [451, 441] width 105 height 25
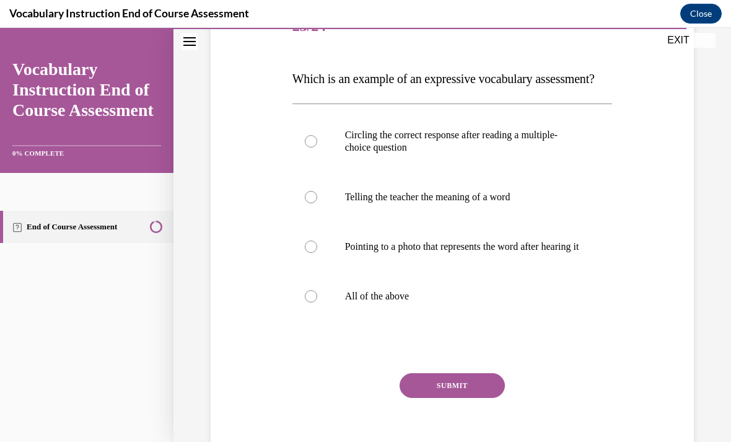
scroll to position [170, 0]
click at [362, 302] on p "All of the above" at bounding box center [463, 296] width 237 height 12
click at [317, 302] on input "All of the above" at bounding box center [311, 296] width 12 height 12
radio input "true"
click at [362, 398] on button "SUBMIT" at bounding box center [451, 385] width 105 height 25
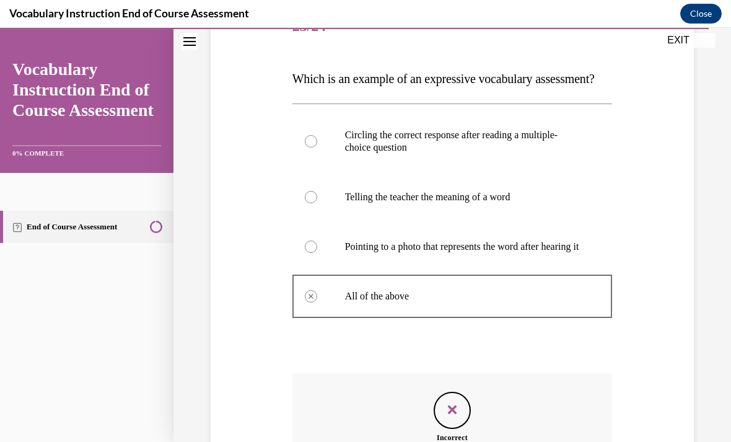
scroll to position [15, 0]
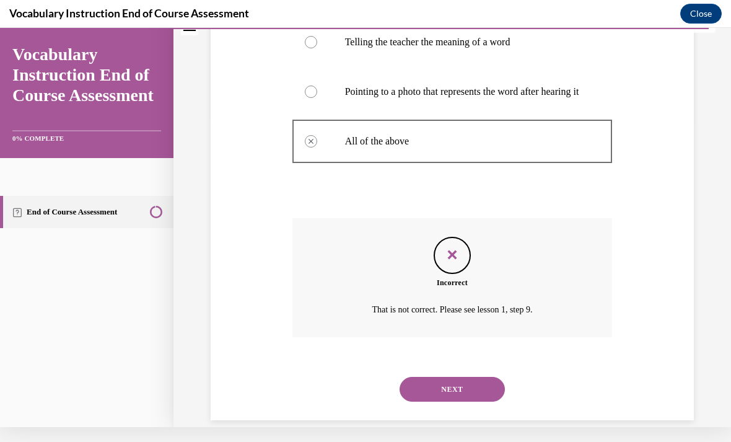
click at [362, 401] on button "NEXT" at bounding box center [451, 389] width 105 height 25
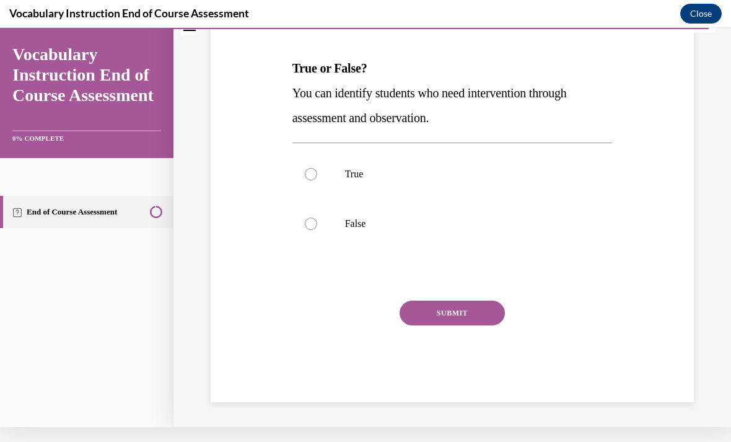
scroll to position [111, 0]
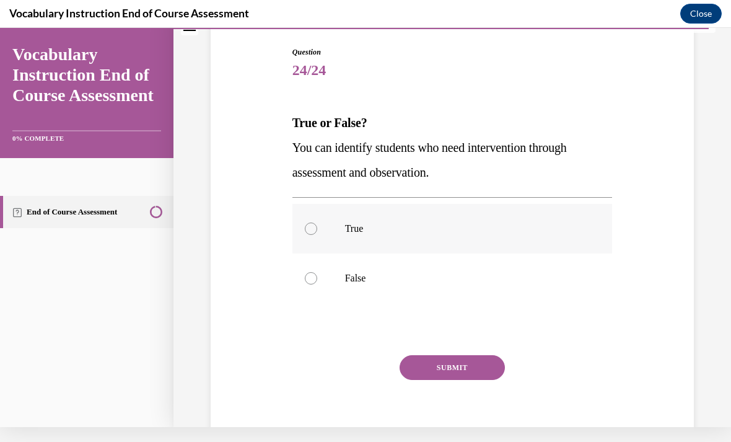
click at [354, 229] on p "True" at bounding box center [463, 228] width 237 height 12
click at [317, 229] on input "True" at bounding box center [311, 228] width 12 height 12
radio input "true"
click at [362, 380] on div "SUBMIT" at bounding box center [452, 386] width 320 height 62
click at [362, 363] on button "SUBMIT" at bounding box center [451, 367] width 105 height 25
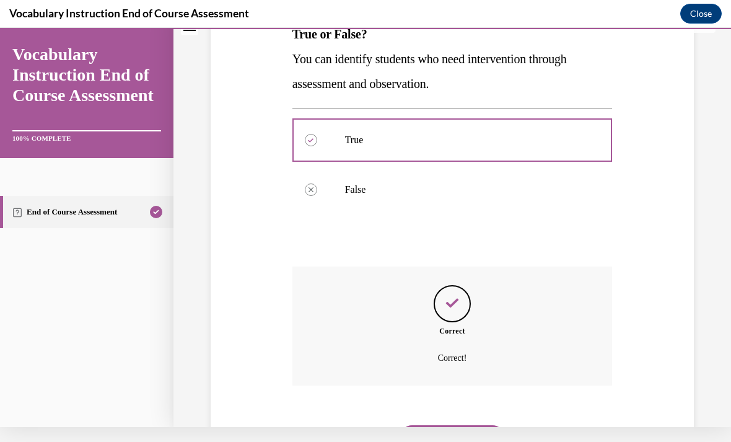
scroll to position [211, 0]
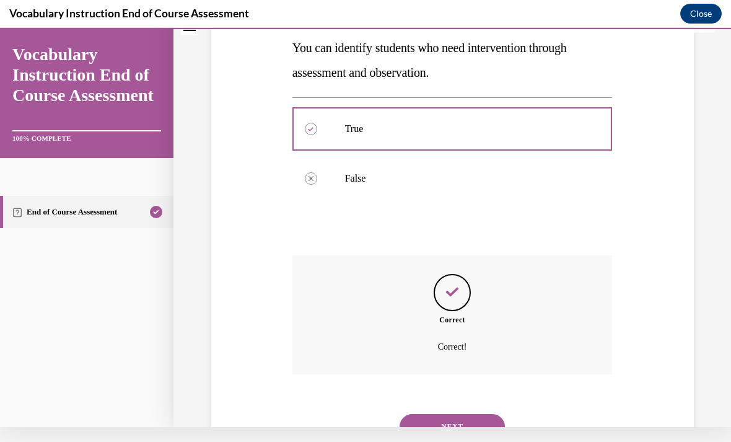
click at [362, 414] on button "NEXT" at bounding box center [451, 426] width 105 height 25
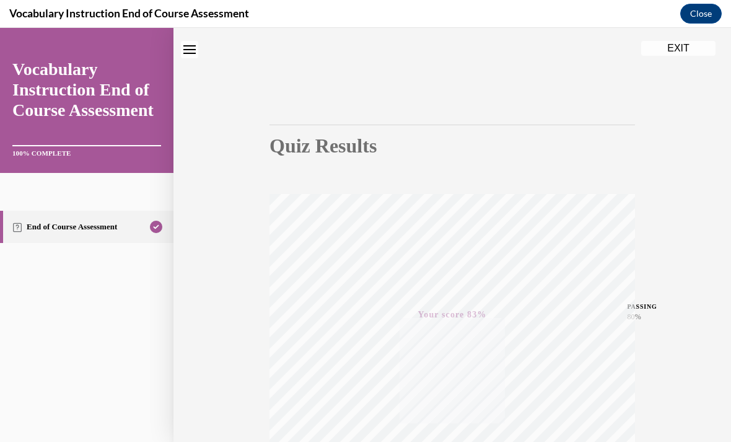
scroll to position [26, 0]
